Goal: Information Seeking & Learning: Compare options

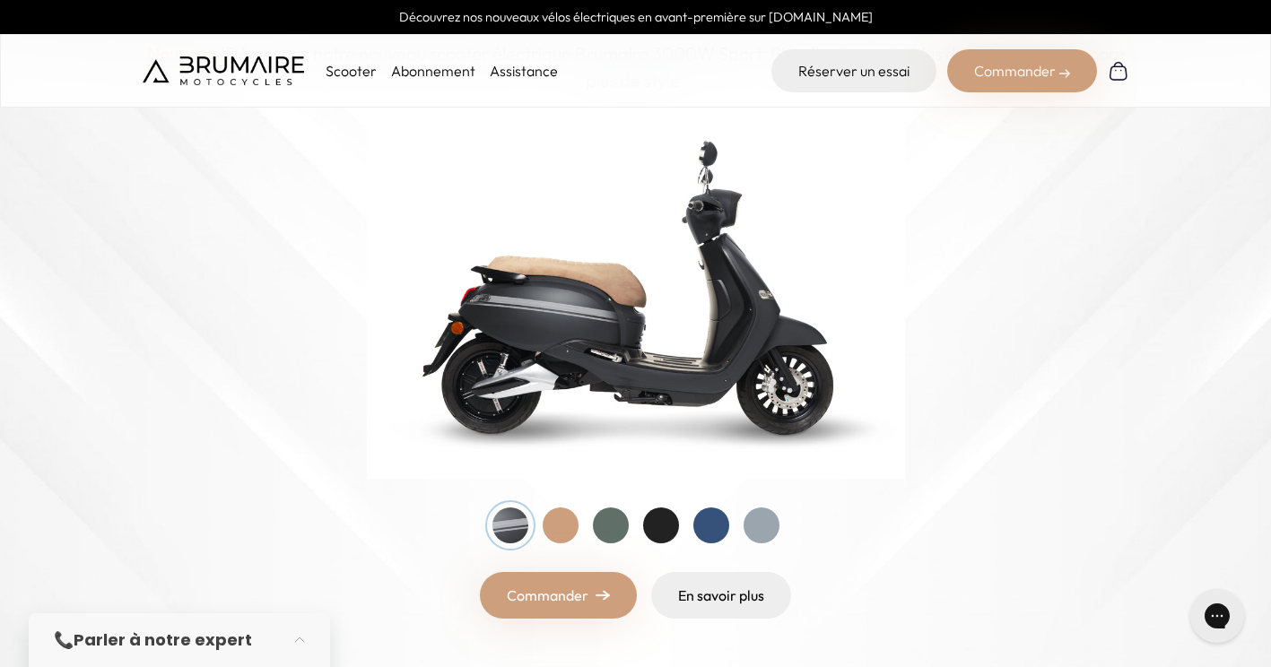
scroll to position [193, 0]
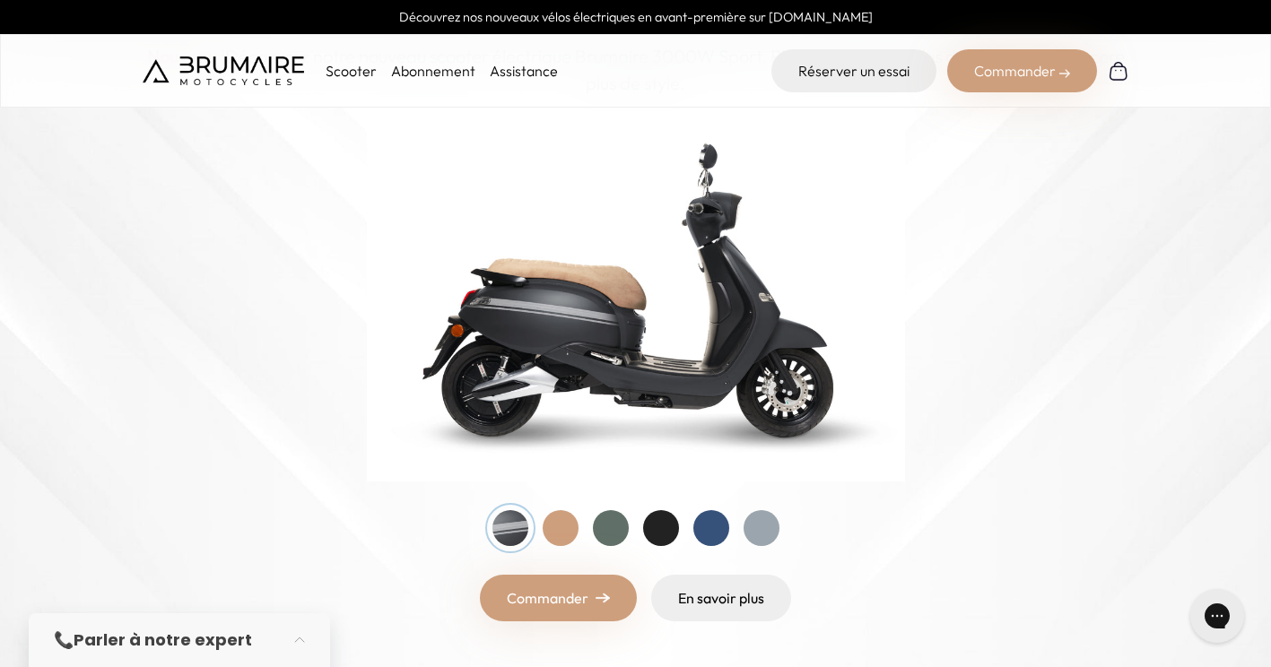
click at [550, 541] on div at bounding box center [561, 528] width 36 height 36
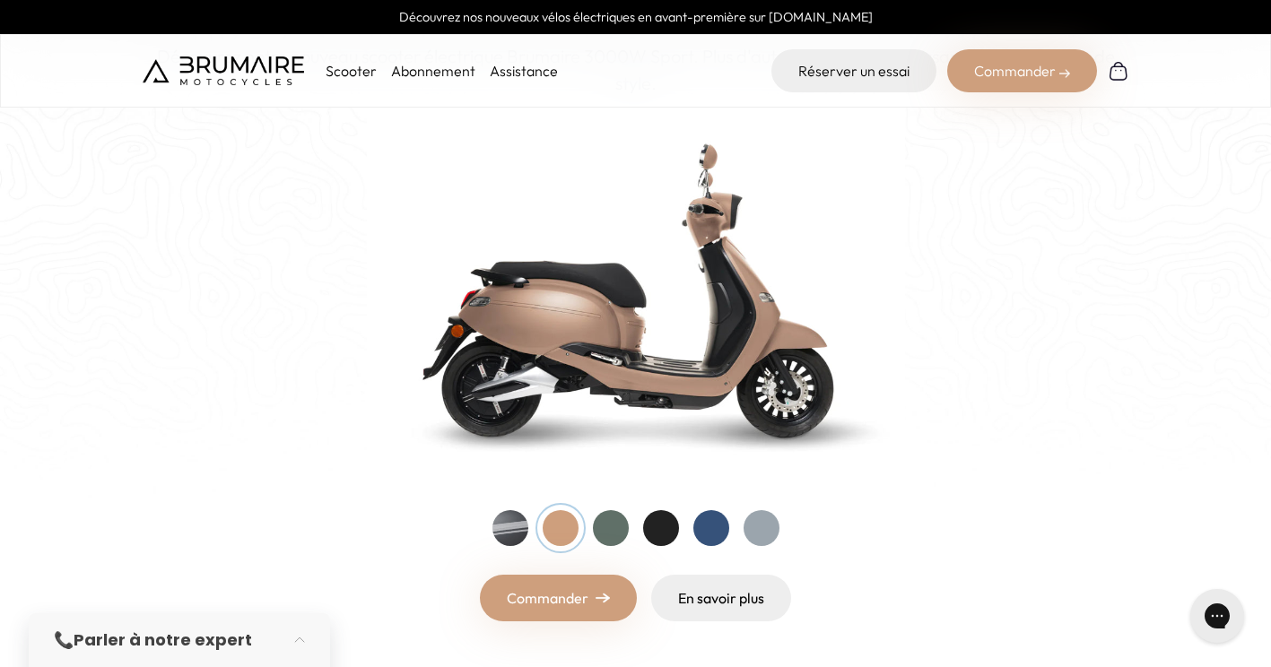
drag, startPoint x: 593, startPoint y: 537, endPoint x: 612, endPoint y: 533, distance: 19.4
click at [612, 533] on div at bounding box center [636, 528] width 287 height 36
click at [612, 533] on div at bounding box center [611, 528] width 36 height 36
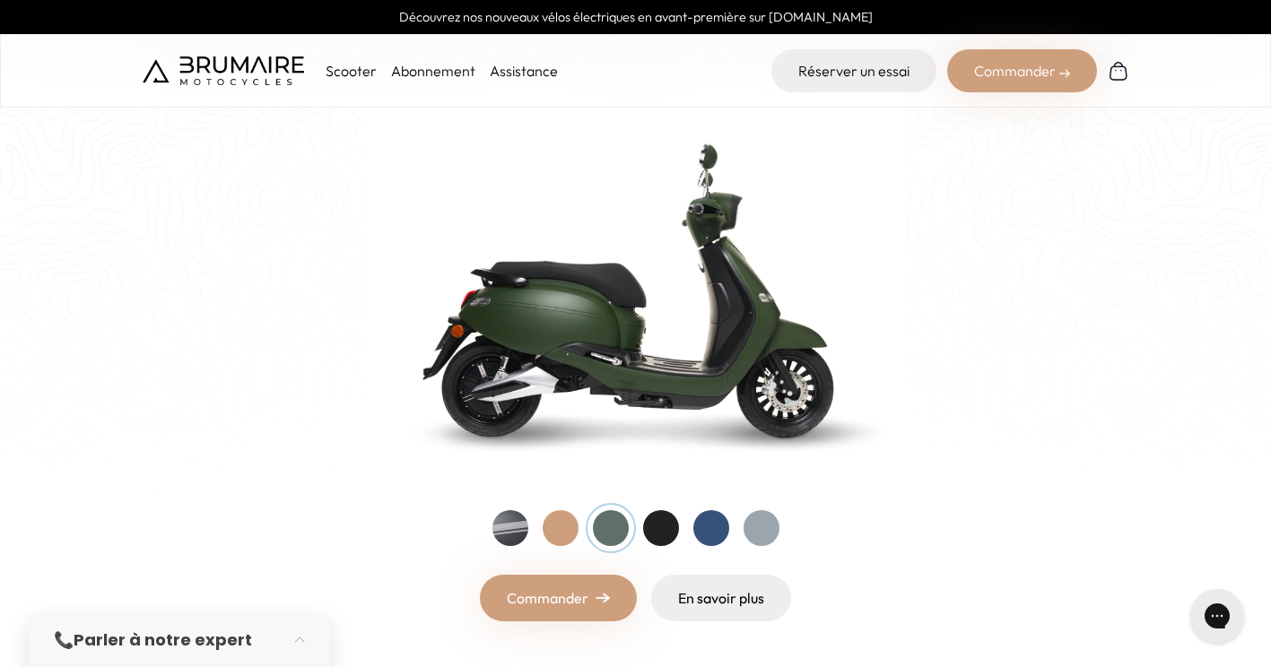
click at [658, 530] on div at bounding box center [661, 528] width 36 height 36
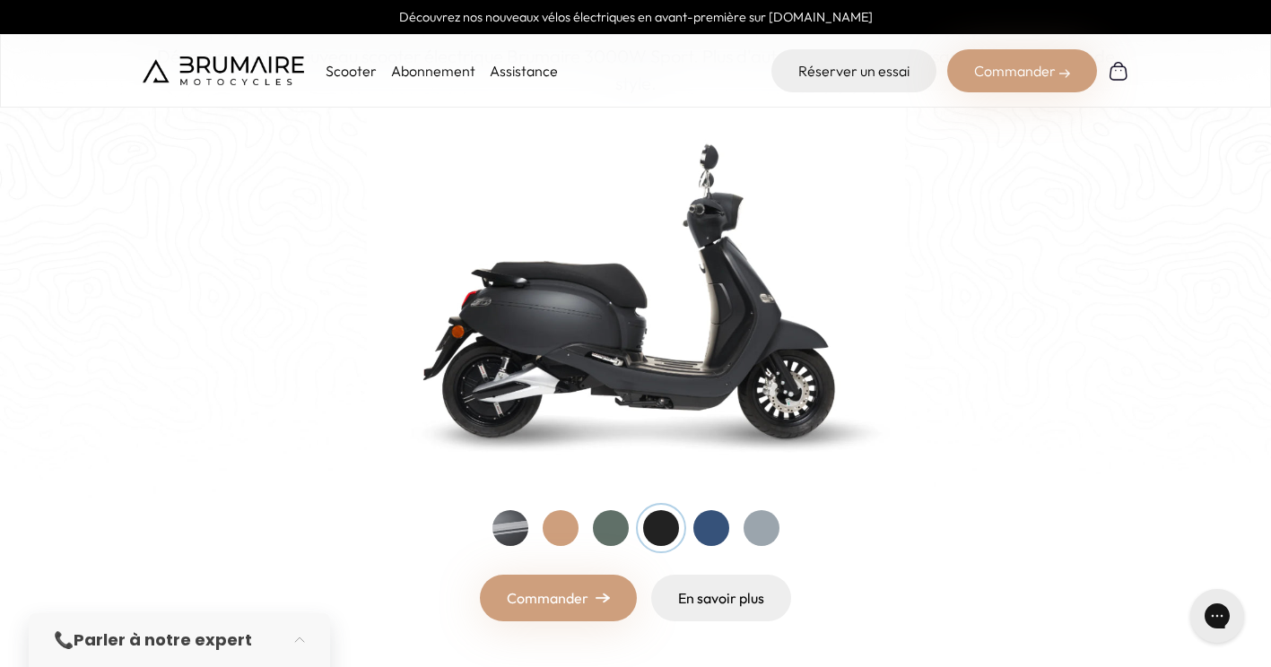
click at [593, 536] on div at bounding box center [636, 528] width 287 height 36
click at [599, 537] on div at bounding box center [611, 528] width 36 height 36
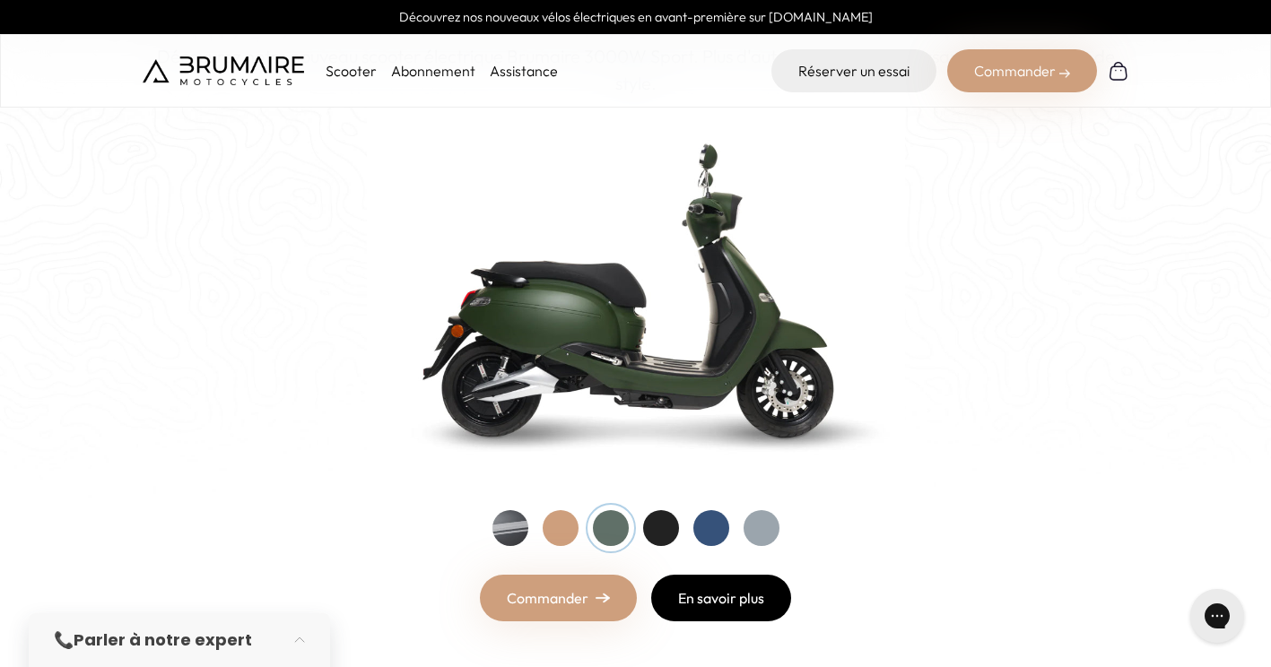
click at [699, 582] on link "En savoir plus" at bounding box center [721, 598] width 140 height 47
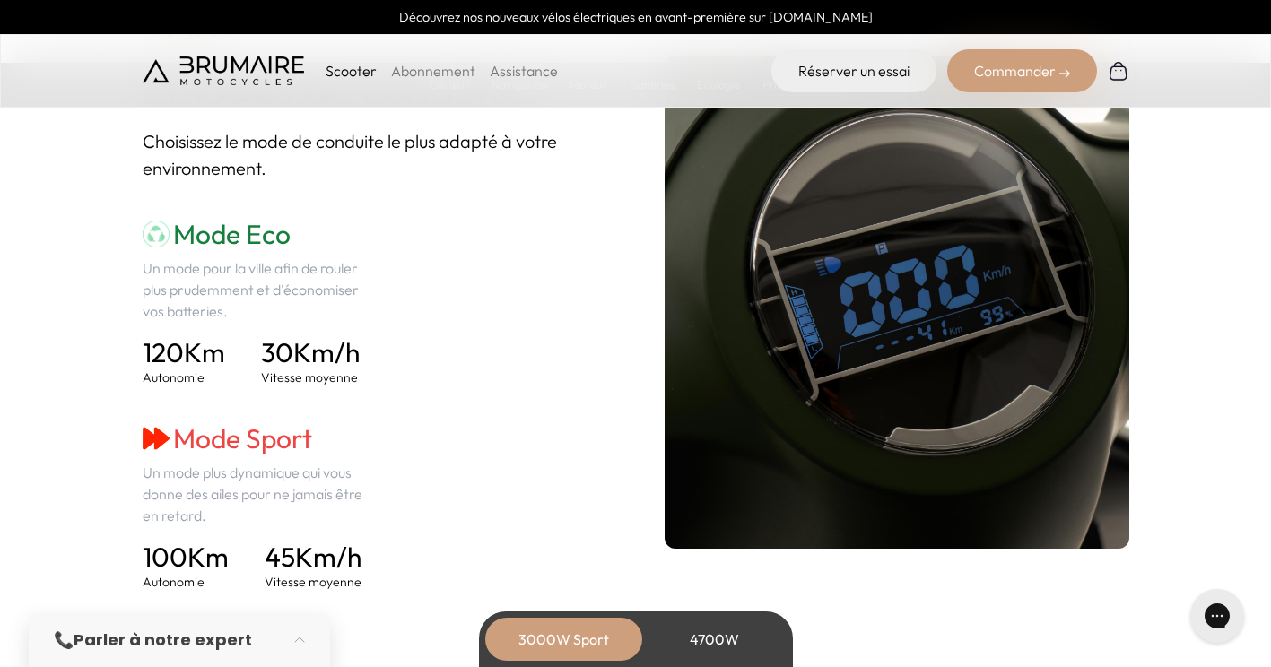
scroll to position [2515, 0]
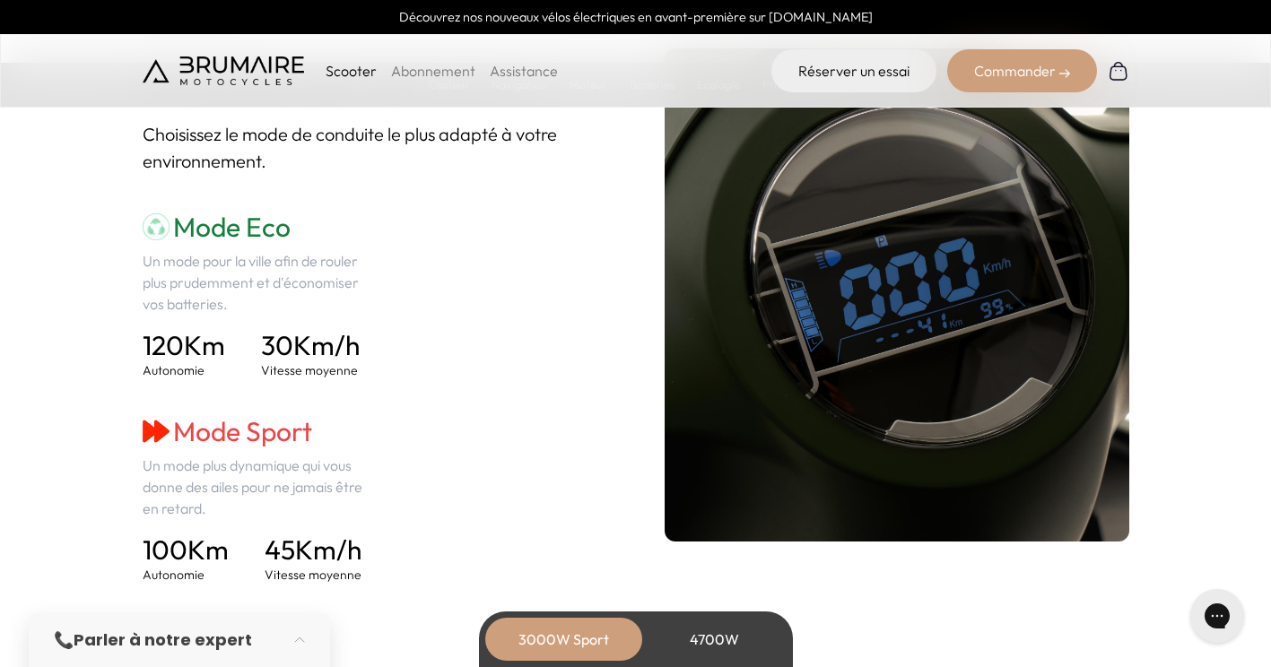
click at [703, 631] on div "4700W" at bounding box center [715, 639] width 144 height 43
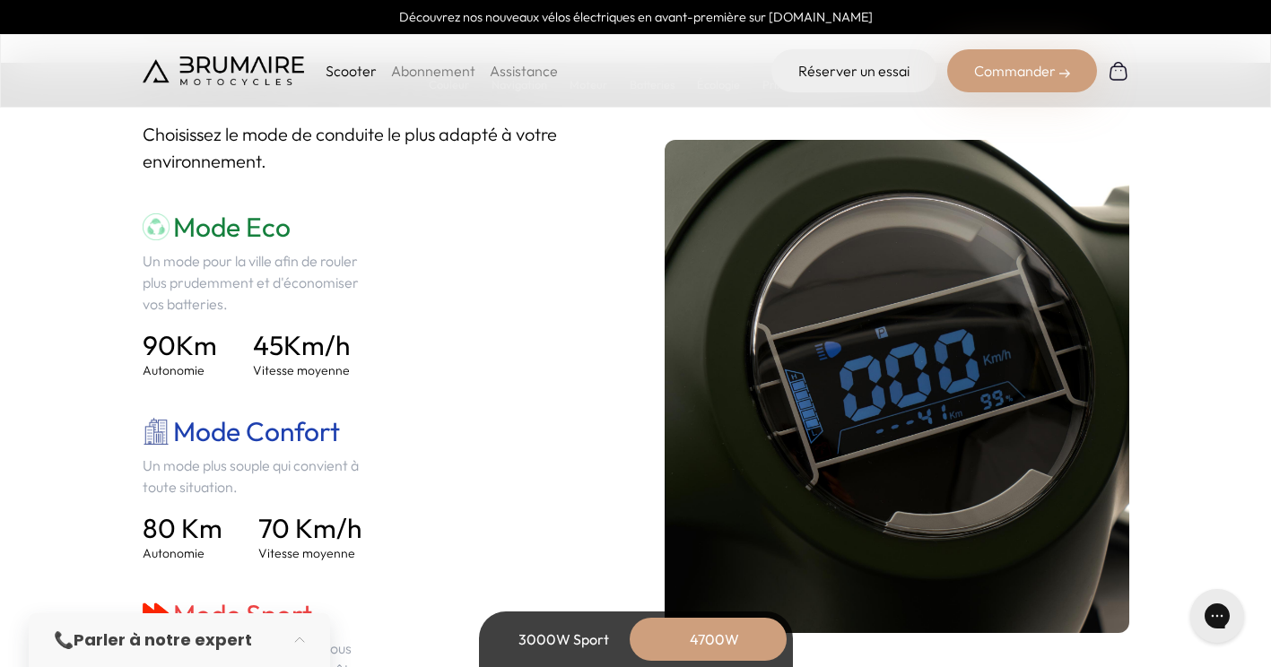
click at [569, 638] on div "3000W Sport" at bounding box center [565, 639] width 144 height 43
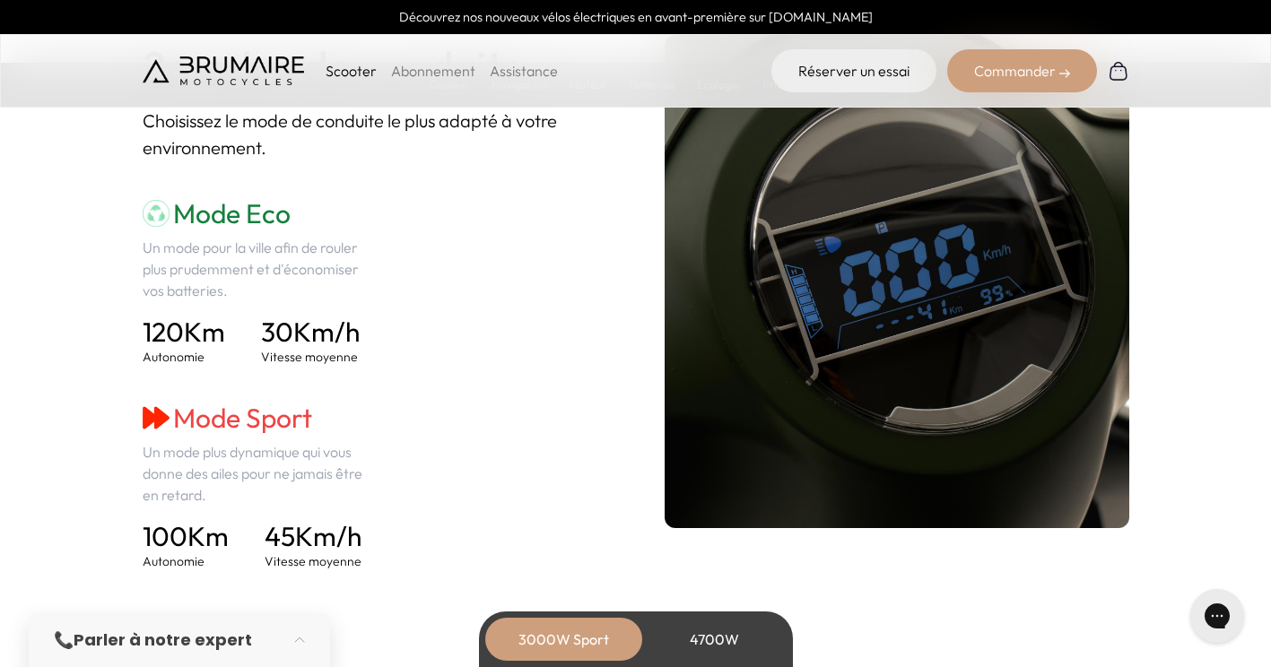
scroll to position [2524, 0]
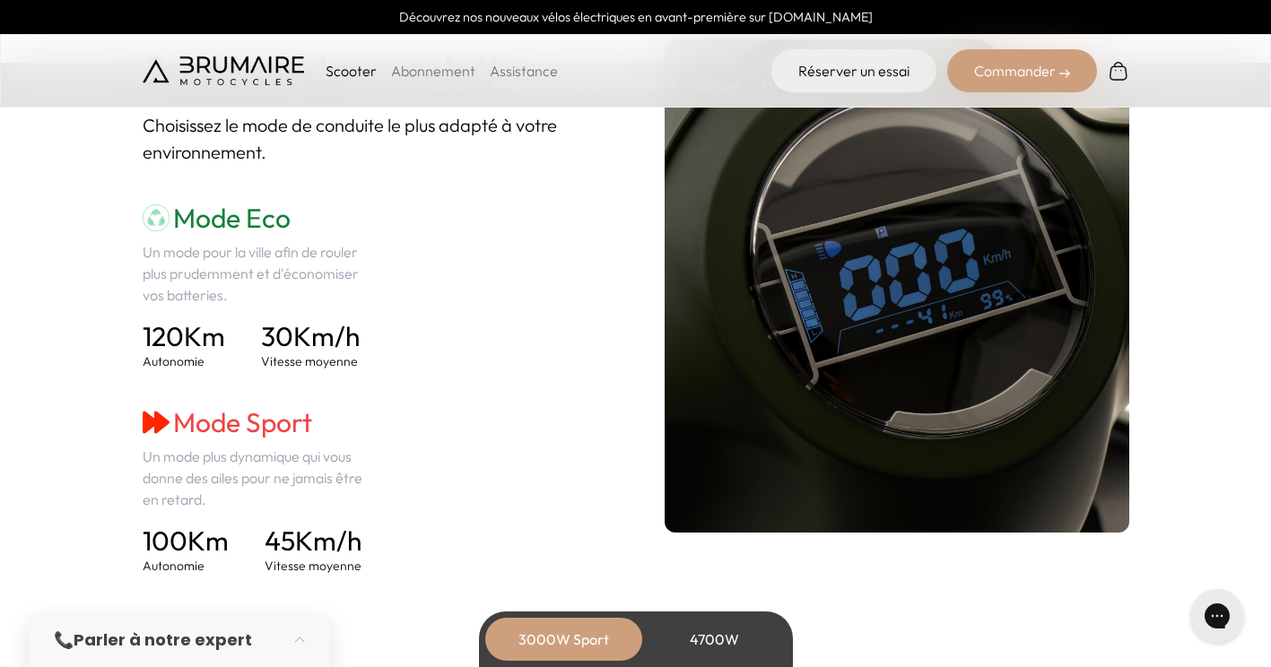
click at [711, 648] on div "4700W" at bounding box center [715, 639] width 144 height 43
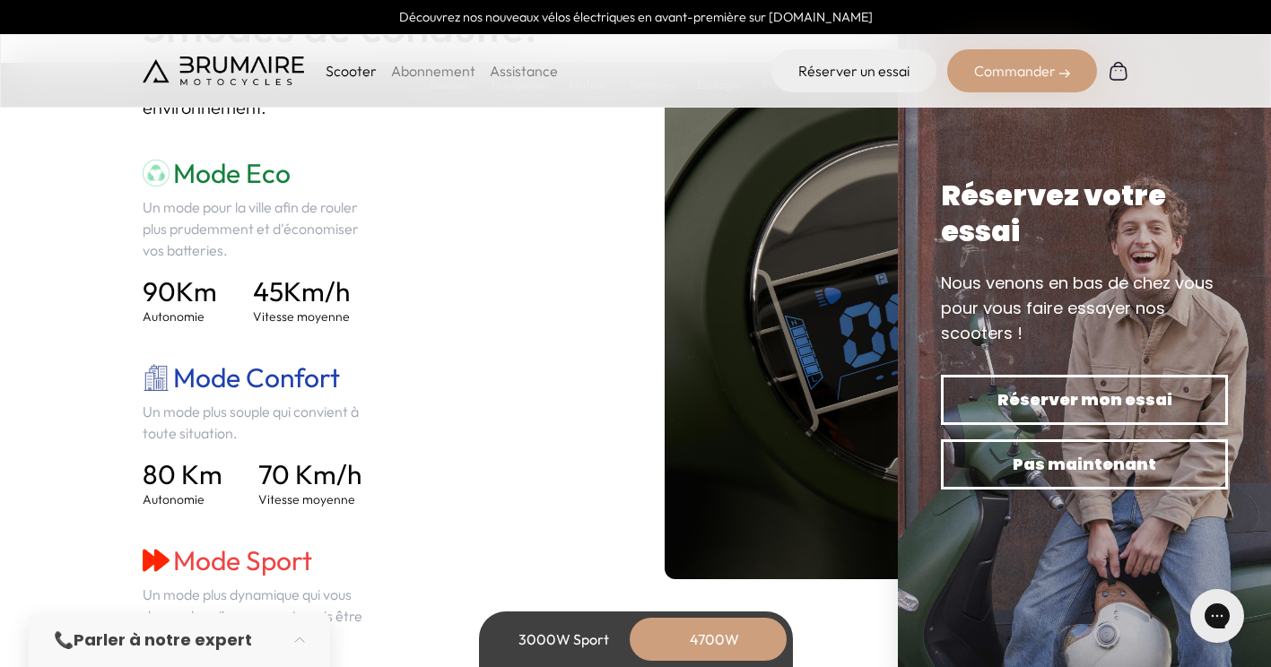
scroll to position [2570, 0]
click at [577, 621] on div "3000W Sport" at bounding box center [565, 639] width 144 height 43
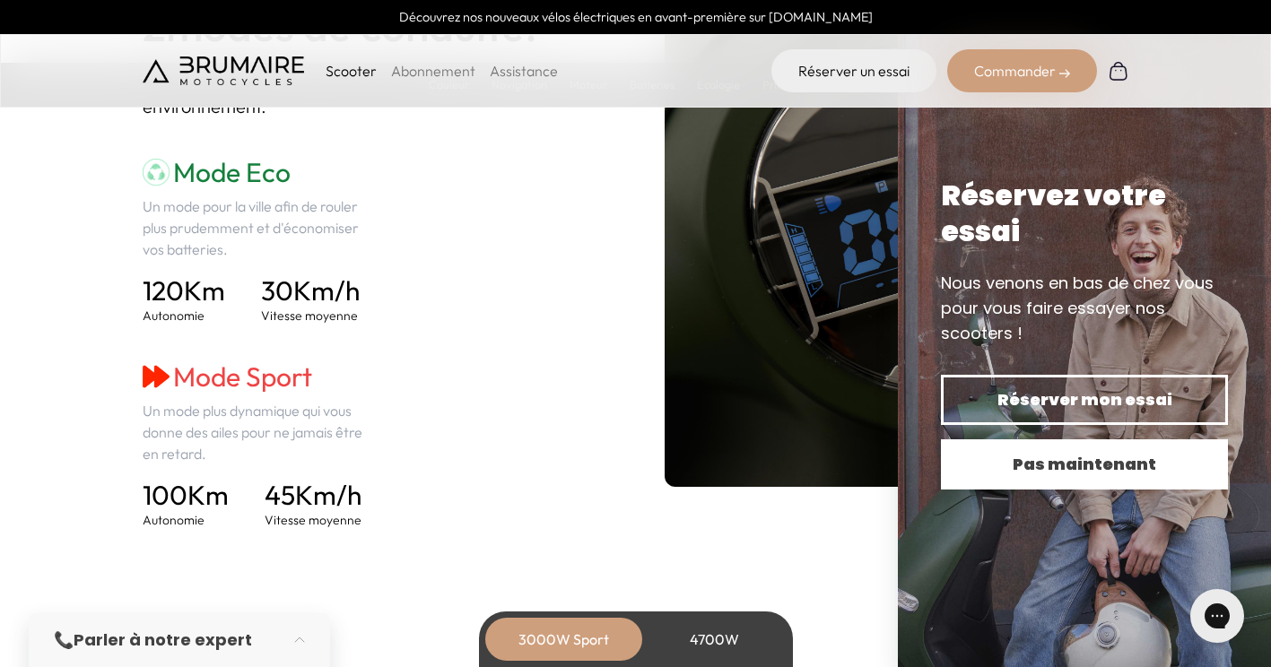
click at [982, 443] on button "Pas maintenant" at bounding box center [1084, 465] width 287 height 50
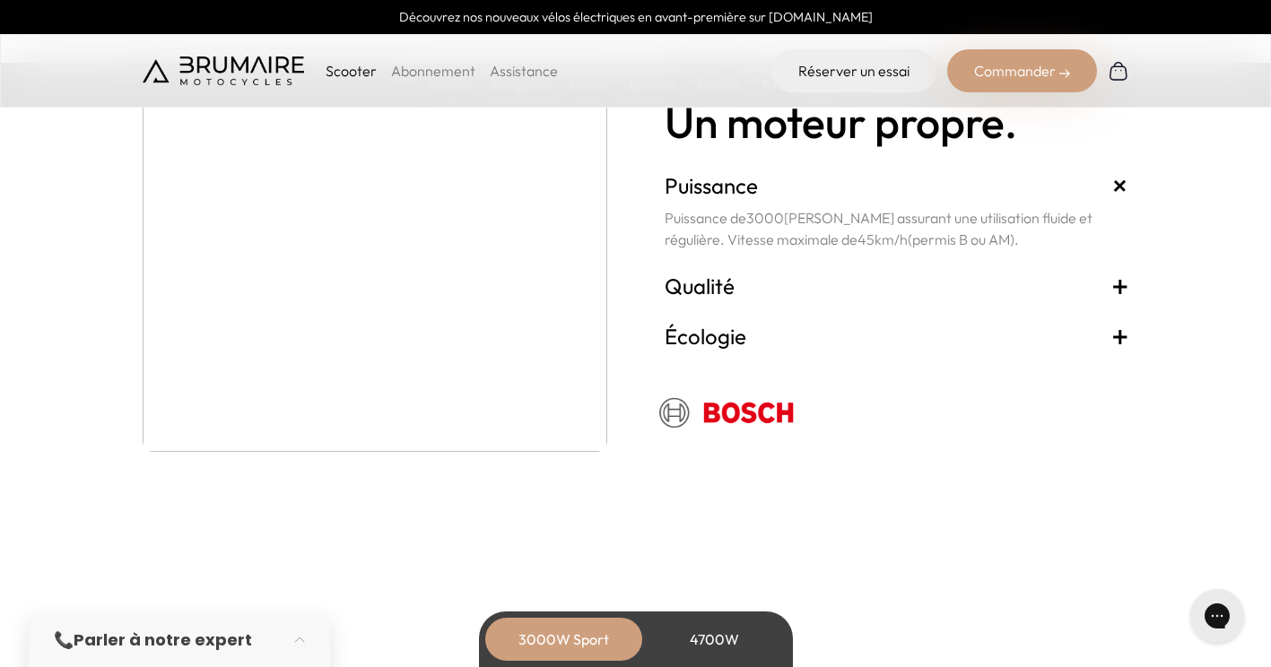
scroll to position [3228, 0]
click at [842, 286] on h3 "Qualité +" at bounding box center [897, 285] width 465 height 29
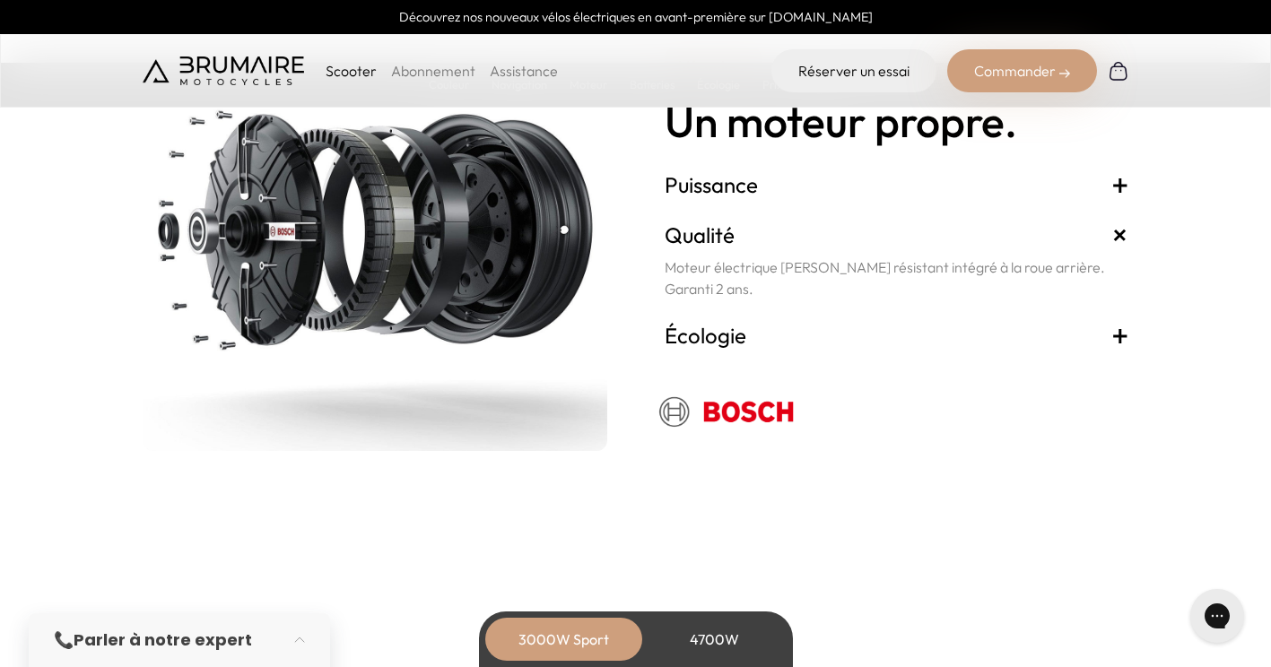
click at [781, 338] on h3 "Écologie +" at bounding box center [897, 335] width 465 height 29
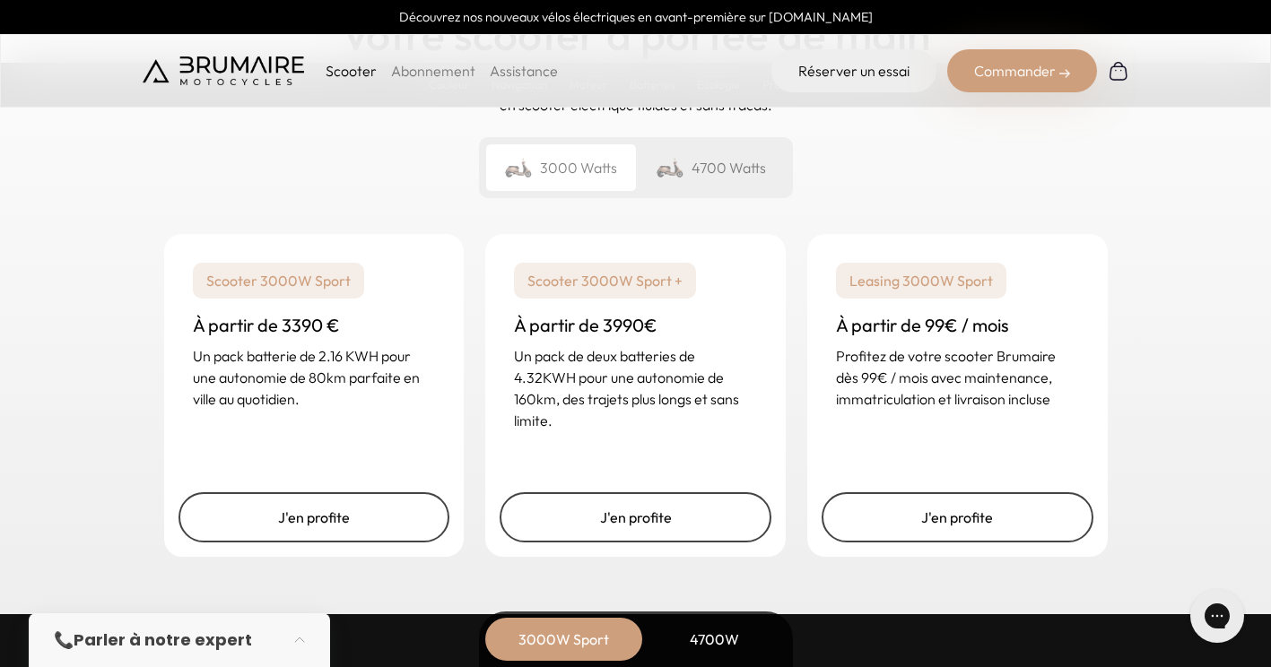
scroll to position [4350, 0]
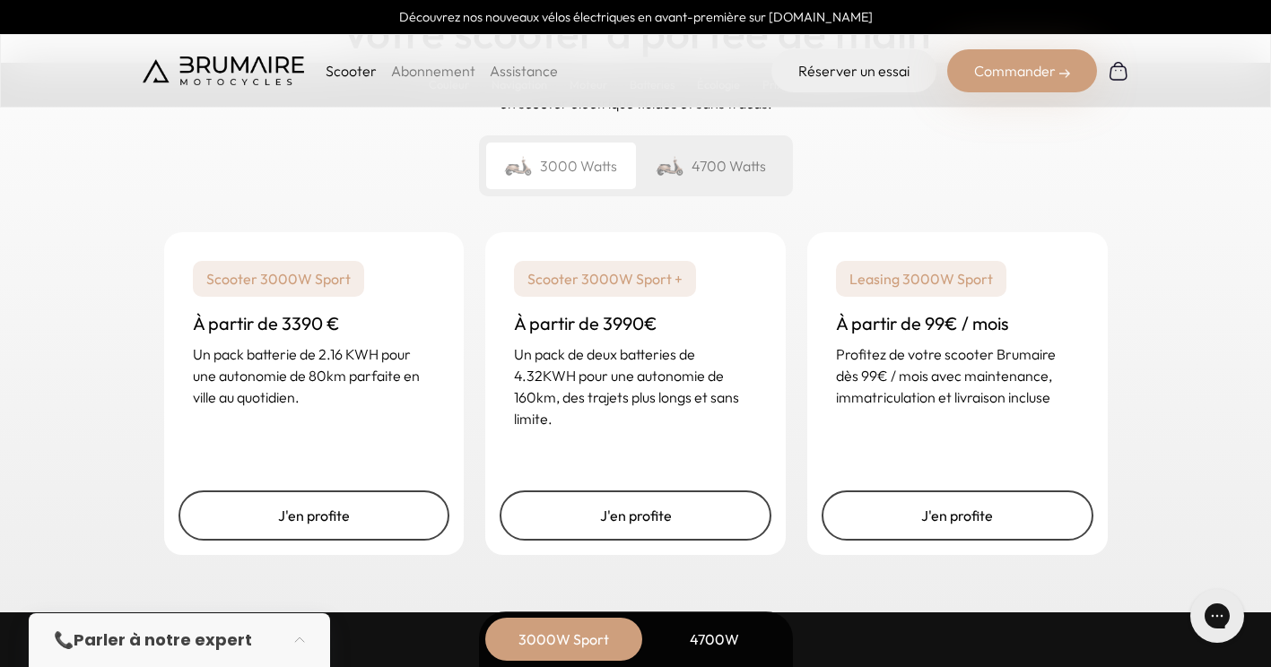
click at [716, 153] on div "4700 Watts" at bounding box center [711, 166] width 150 height 47
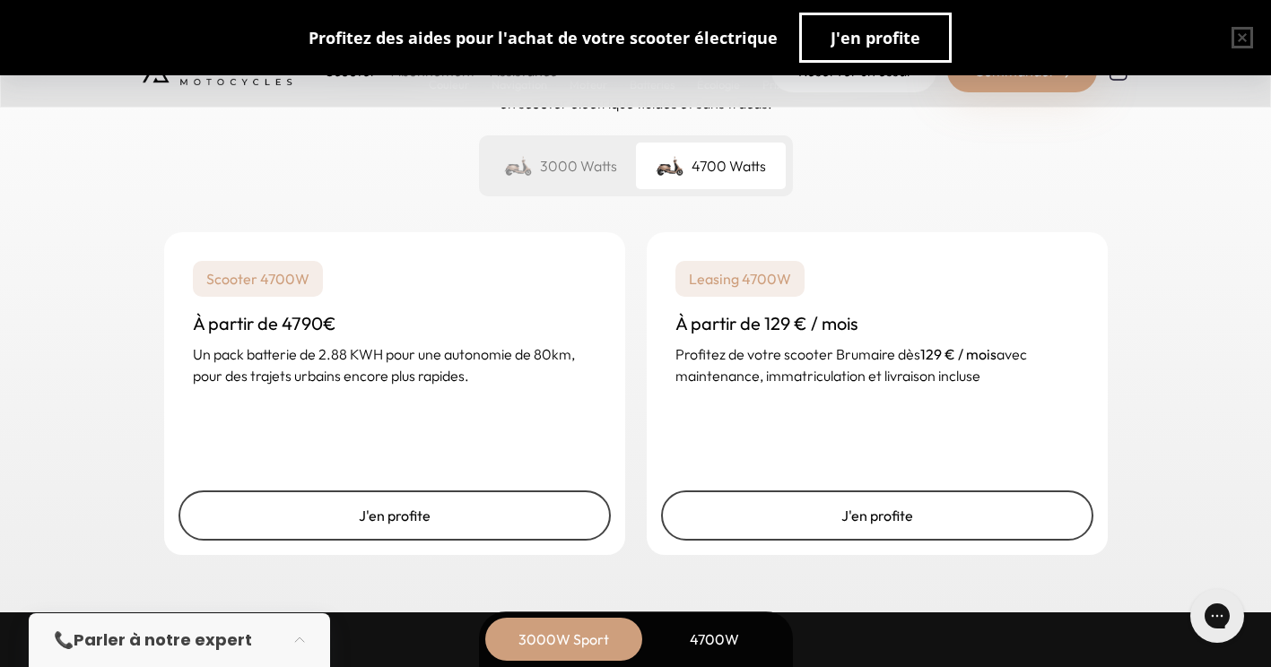
click at [538, 147] on div "3000 Watts" at bounding box center [561, 166] width 150 height 47
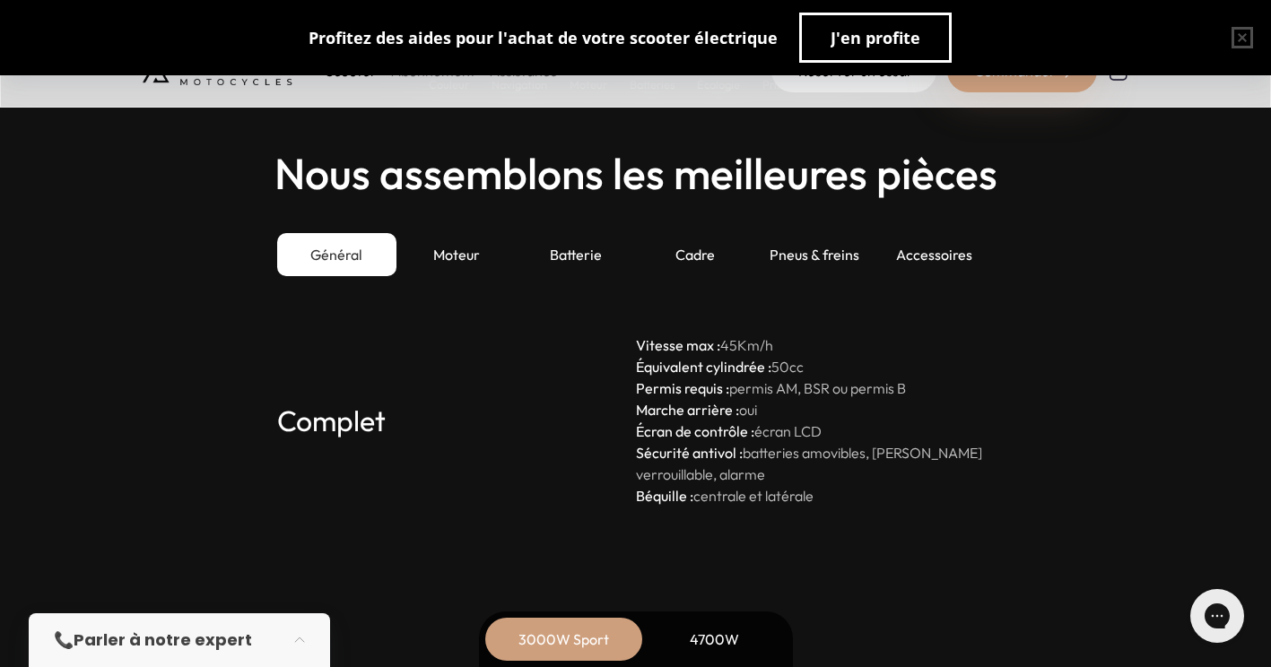
scroll to position [4910, 0]
